Goal: Complete application form: Complete application form

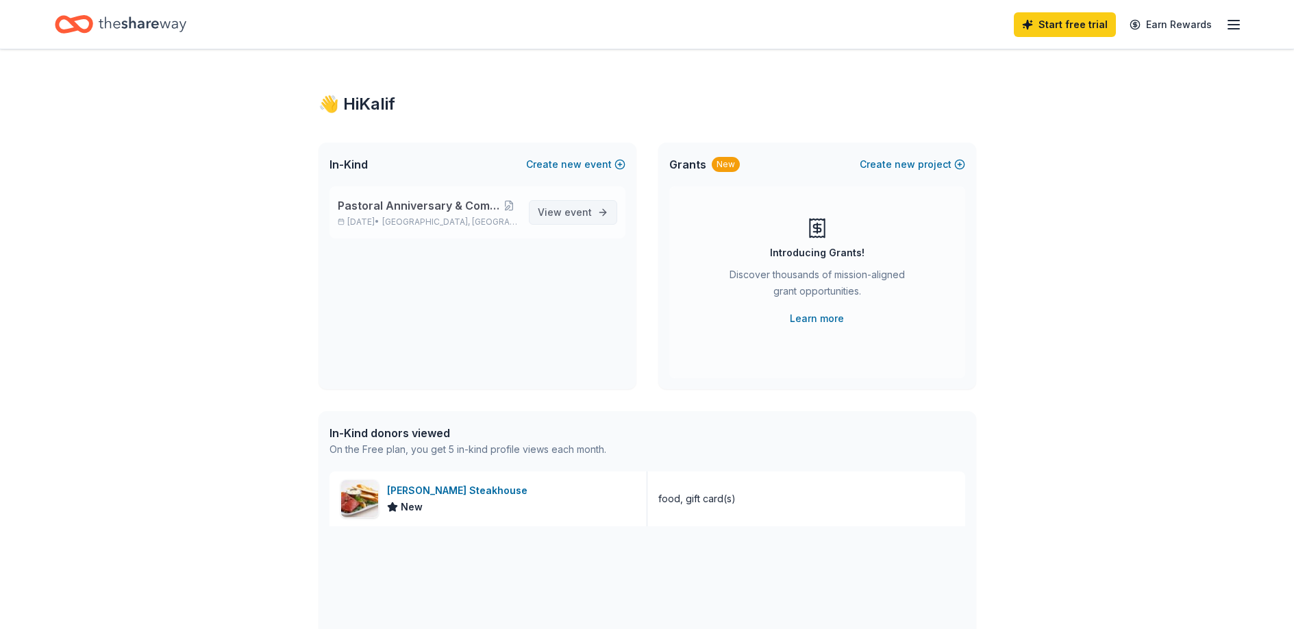
click at [542, 213] on span "View event" at bounding box center [565, 212] width 54 height 16
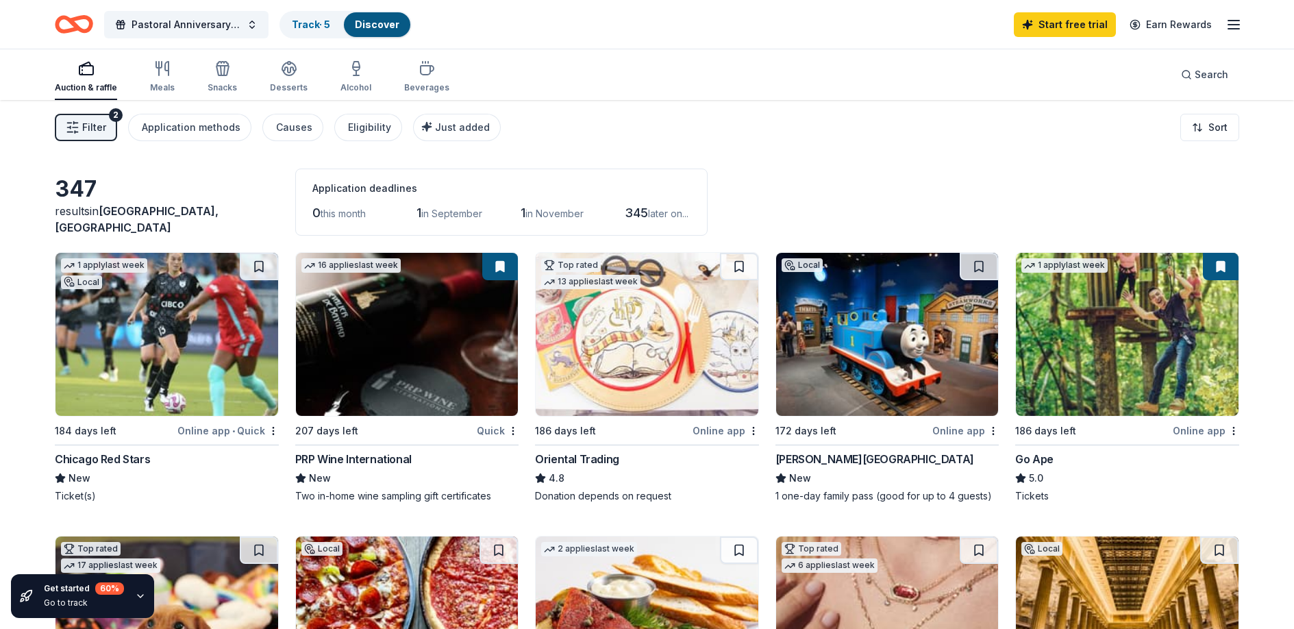
click at [214, 341] on img at bounding box center [166, 334] width 223 height 163
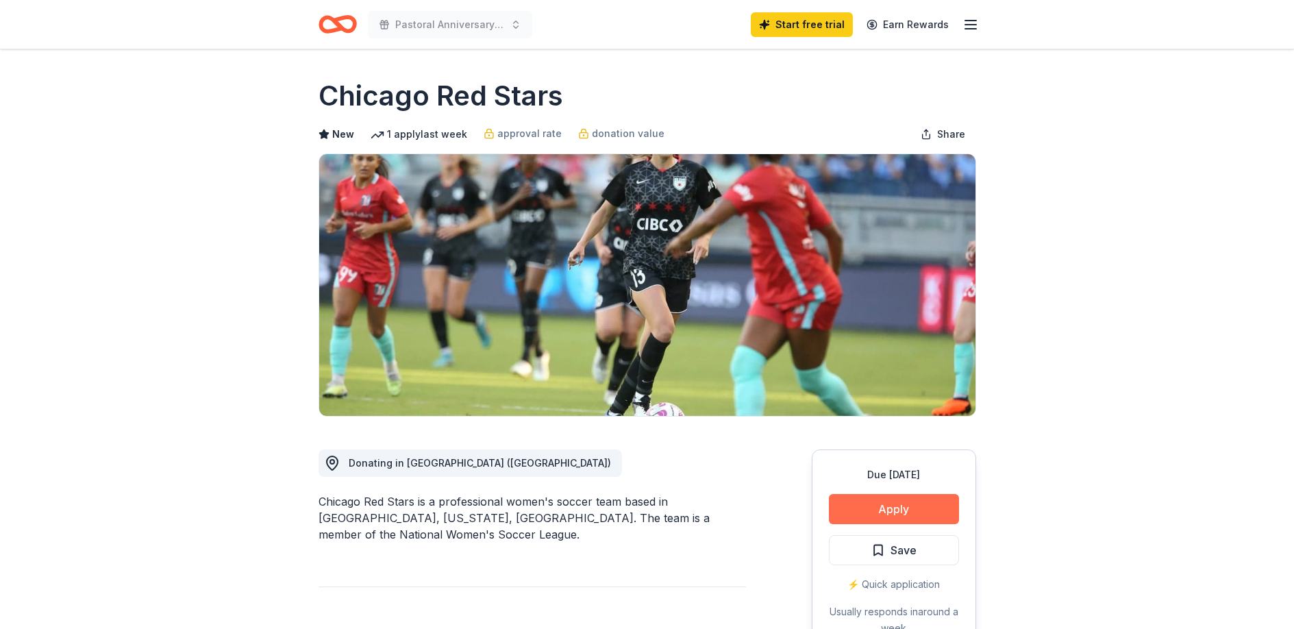
click at [908, 505] on button "Apply" at bounding box center [894, 509] width 130 height 30
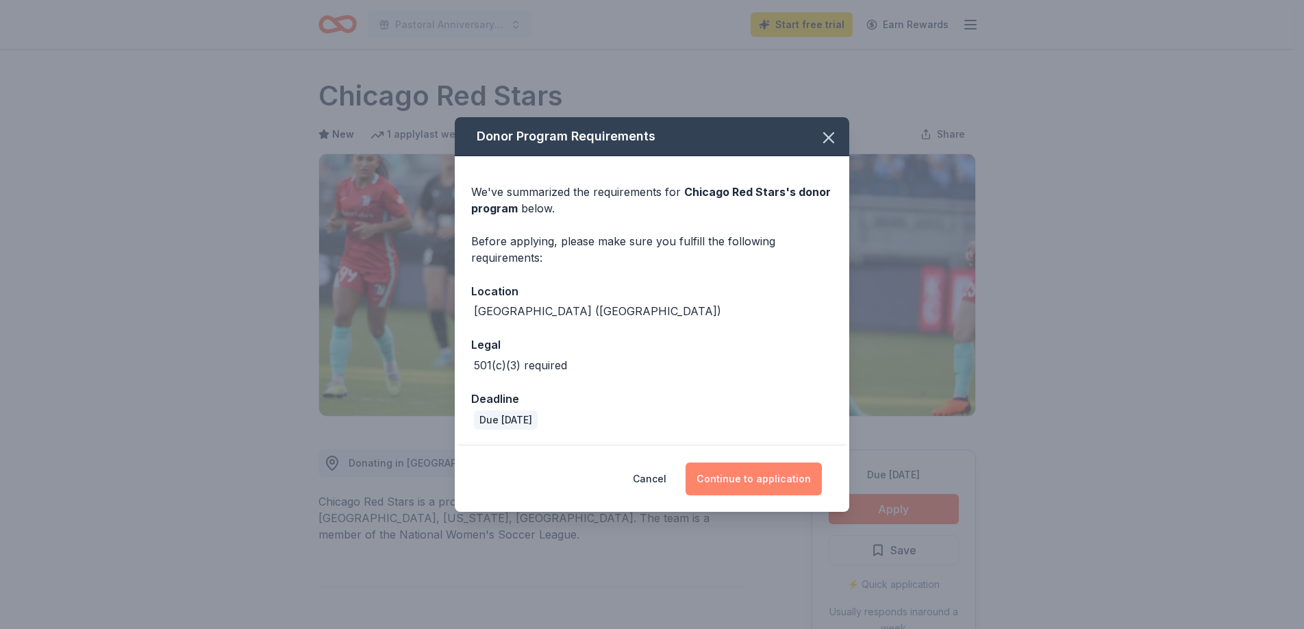
click at [759, 478] on button "Continue to application" at bounding box center [754, 478] width 136 height 33
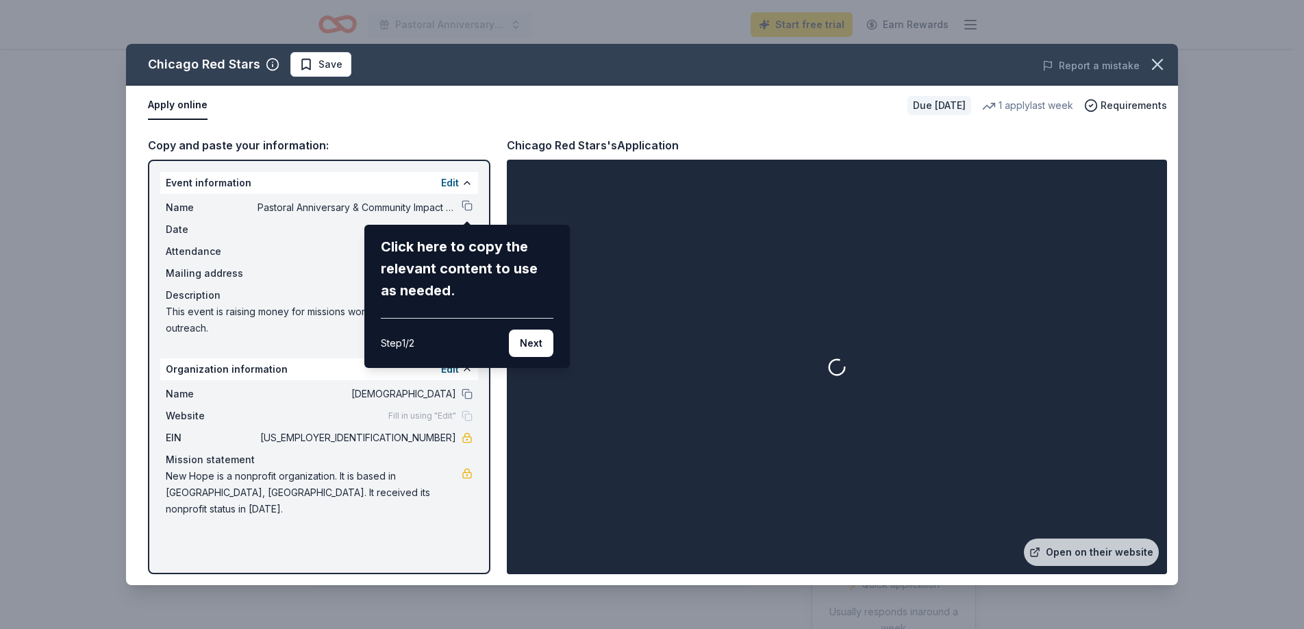
click at [533, 346] on button "Next" at bounding box center [531, 342] width 45 height 27
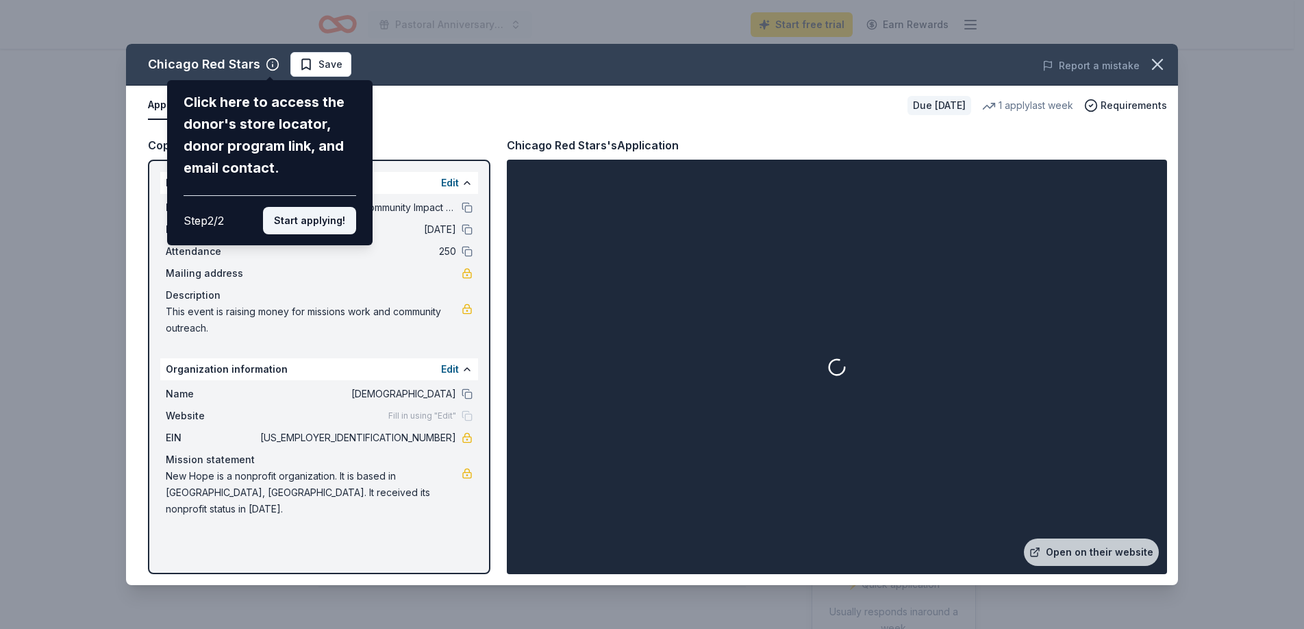
click at [319, 218] on button "Start applying!" at bounding box center [309, 220] width 93 height 27
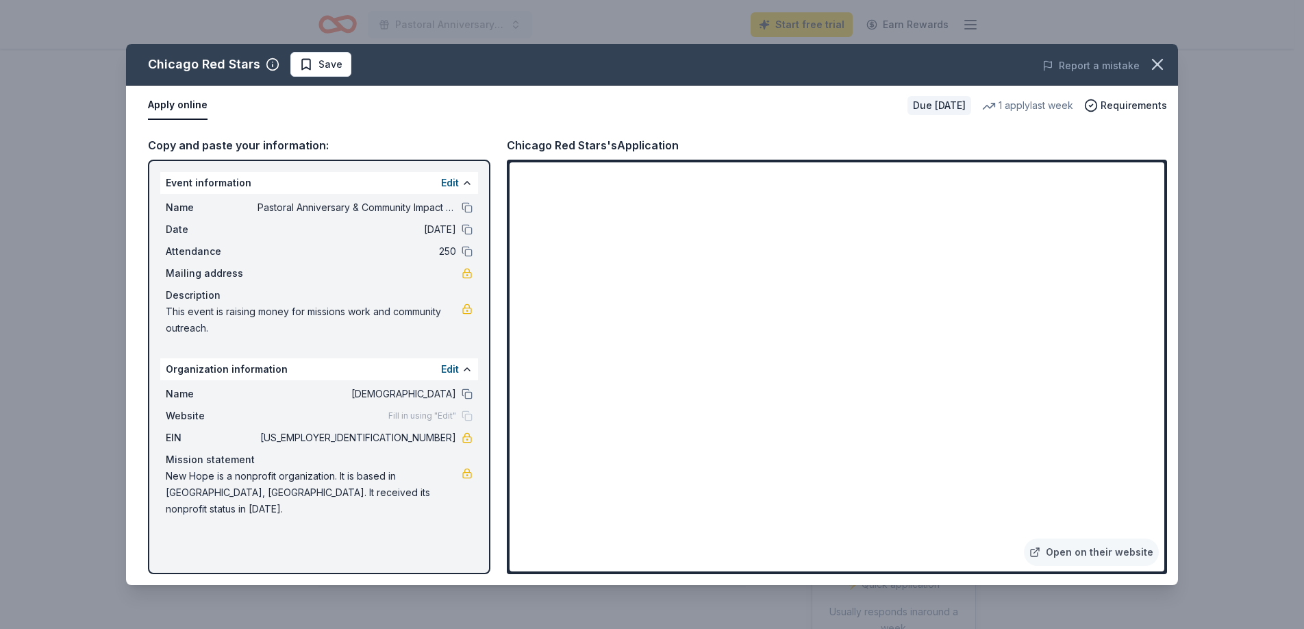
click at [174, 110] on button "Apply online" at bounding box center [178, 105] width 60 height 29
click at [1163, 64] on icon "button" at bounding box center [1157, 64] width 19 height 19
